Goal: Find specific page/section: Find specific page/section

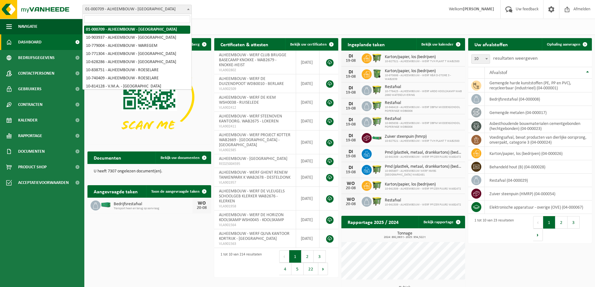
click at [190, 10] on span at bounding box center [188, 9] width 6 height 8
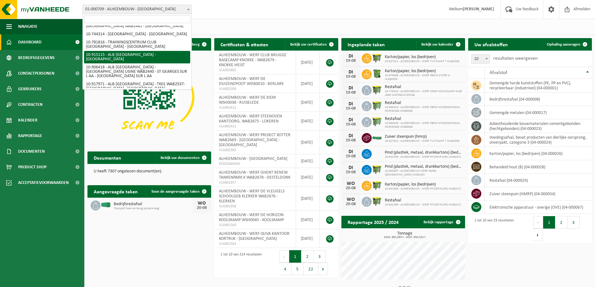
scroll to position [2484, 0]
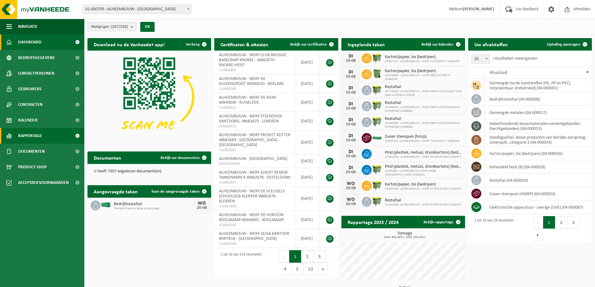
click at [33, 136] on span "Rapportage" at bounding box center [30, 136] width 24 height 16
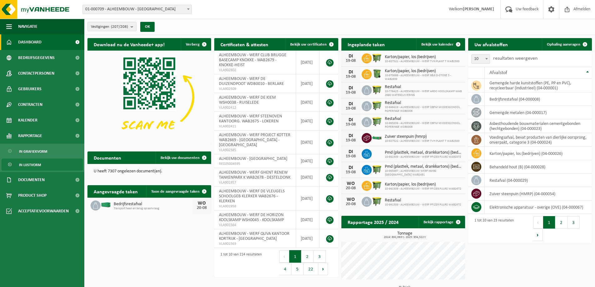
click at [29, 163] on span "In lijstvorm" at bounding box center [30, 165] width 22 height 12
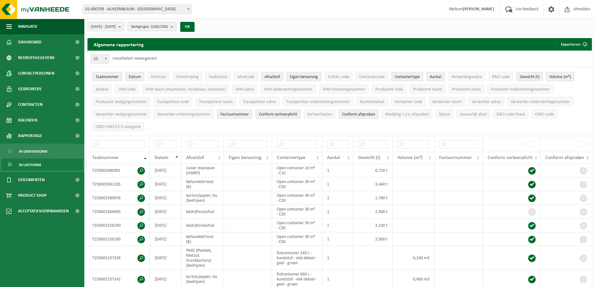
click at [186, 9] on span at bounding box center [188, 9] width 6 height 8
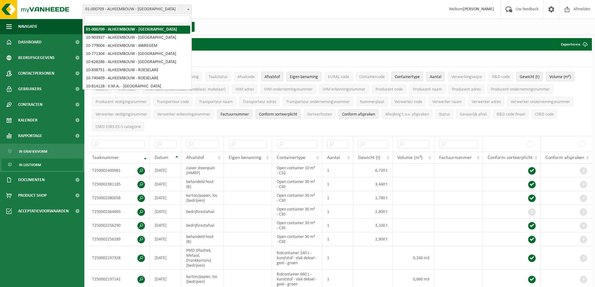
click at [153, 20] on input "search" at bounding box center [137, 19] width 106 height 8
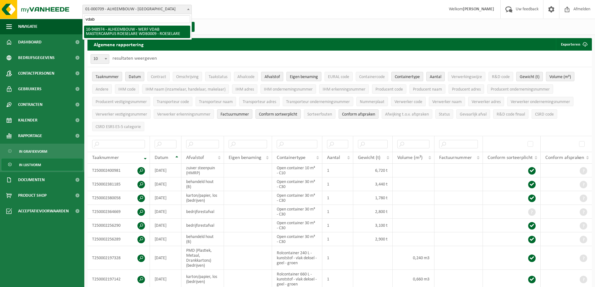
type input "vdab"
select select "142920"
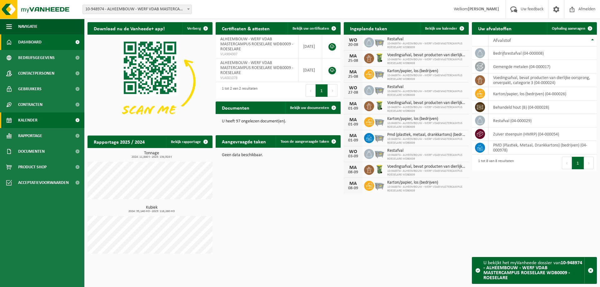
click at [29, 120] on span "Kalender" at bounding box center [27, 120] width 19 height 16
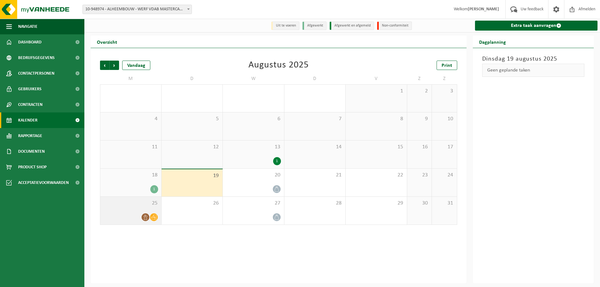
click at [122, 202] on span "25" at bounding box center [130, 203] width 55 height 7
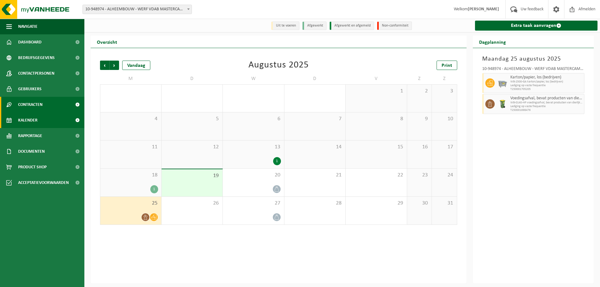
click at [28, 104] on span "Contracten" at bounding box center [30, 105] width 24 height 16
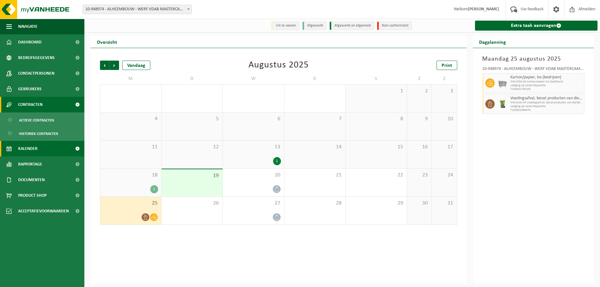
click at [28, 104] on span "Contracten" at bounding box center [30, 105] width 24 height 16
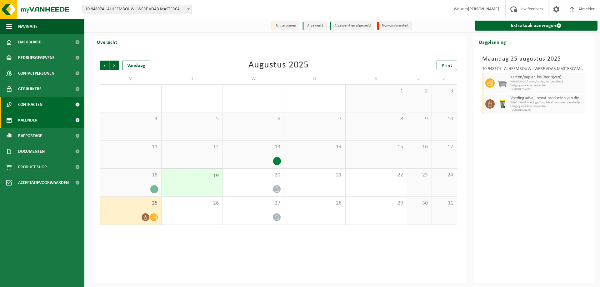
click at [28, 104] on span "Contracten" at bounding box center [30, 105] width 24 height 16
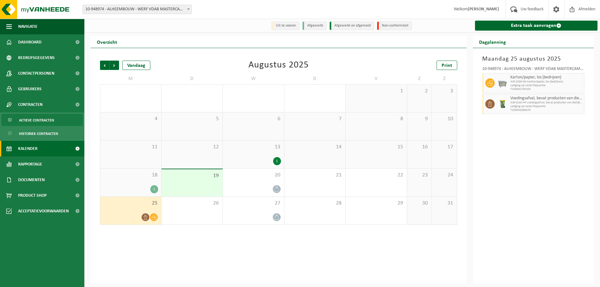
click at [34, 119] on span "Actieve contracten" at bounding box center [36, 120] width 35 height 12
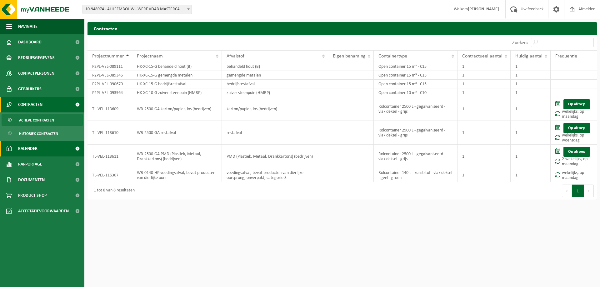
click at [32, 148] on span "Kalender" at bounding box center [27, 149] width 19 height 16
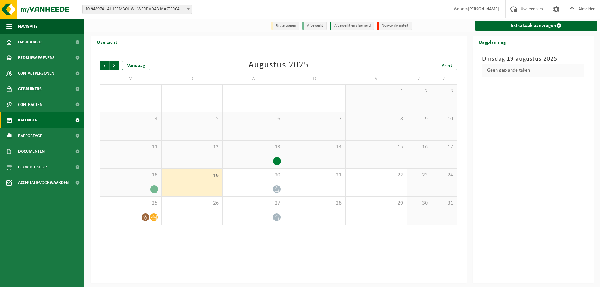
click at [187, 8] on span at bounding box center [188, 9] width 6 height 8
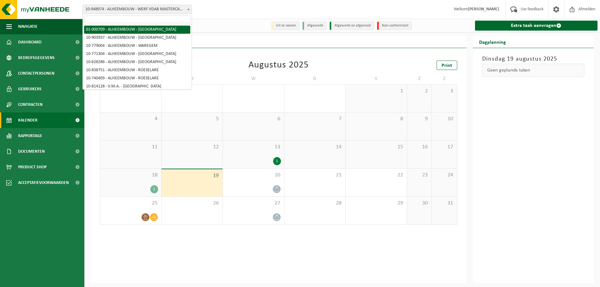
select select "84"
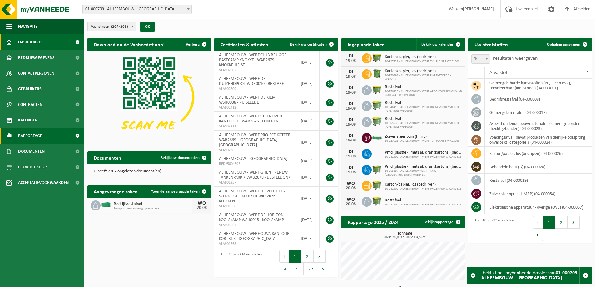
click at [40, 133] on span "Rapportage" at bounding box center [30, 136] width 24 height 16
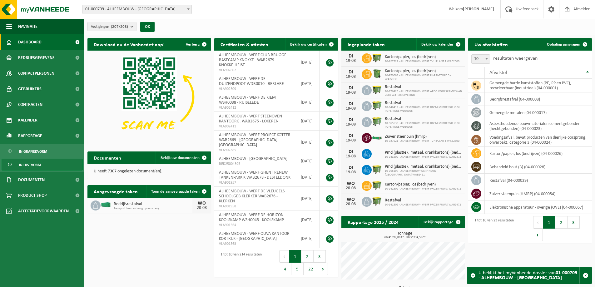
click at [46, 163] on link "In lijstvorm" at bounding box center [42, 165] width 81 height 12
